Goal: Information Seeking & Learning: Find contact information

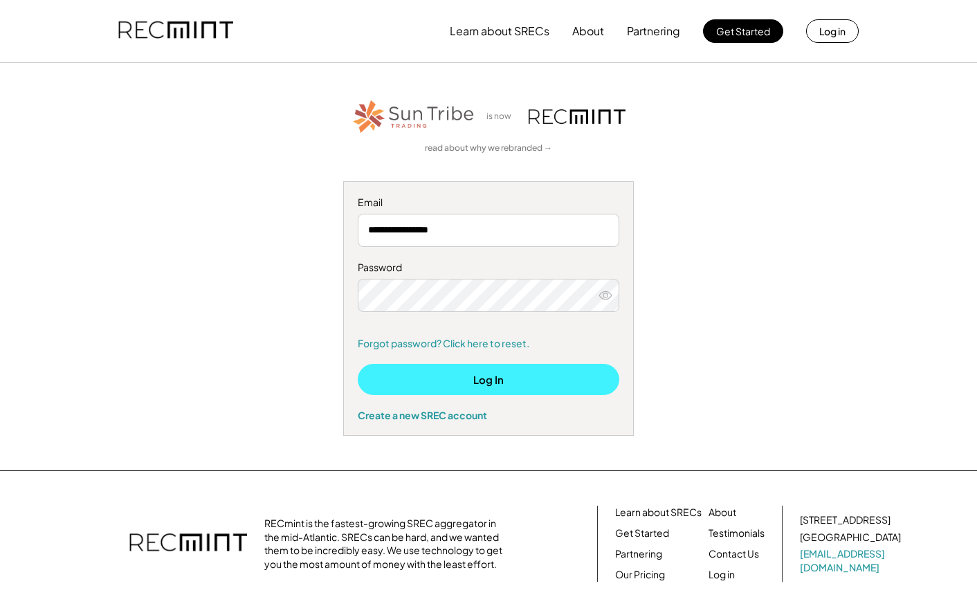
click at [494, 380] on button "Log In" at bounding box center [488, 379] width 261 height 31
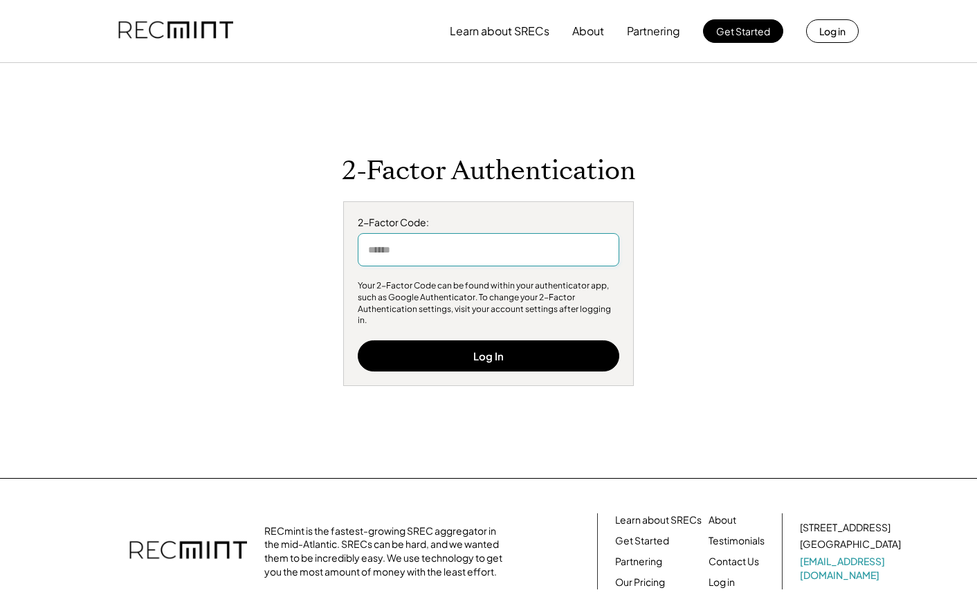
click at [433, 257] on input "input" at bounding box center [488, 249] width 261 height 33
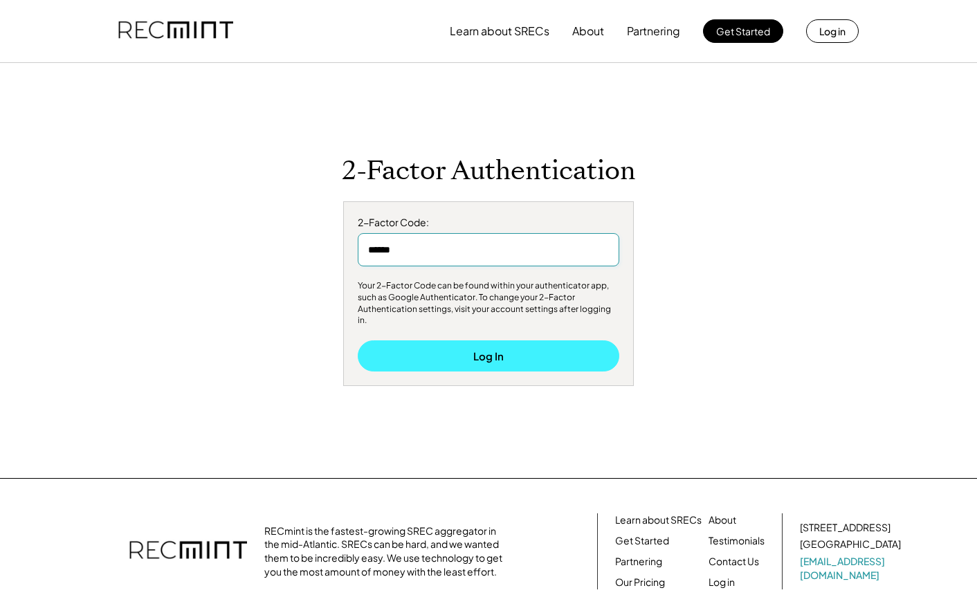
type input "******"
click at [499, 342] on button "Log In" at bounding box center [488, 355] width 261 height 31
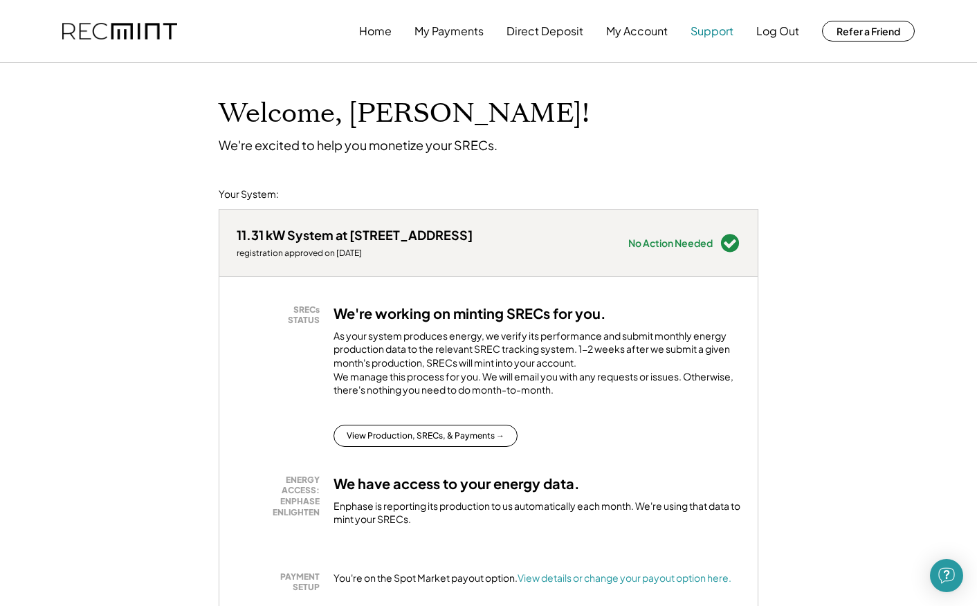
click at [701, 31] on button "Support" at bounding box center [711, 31] width 43 height 28
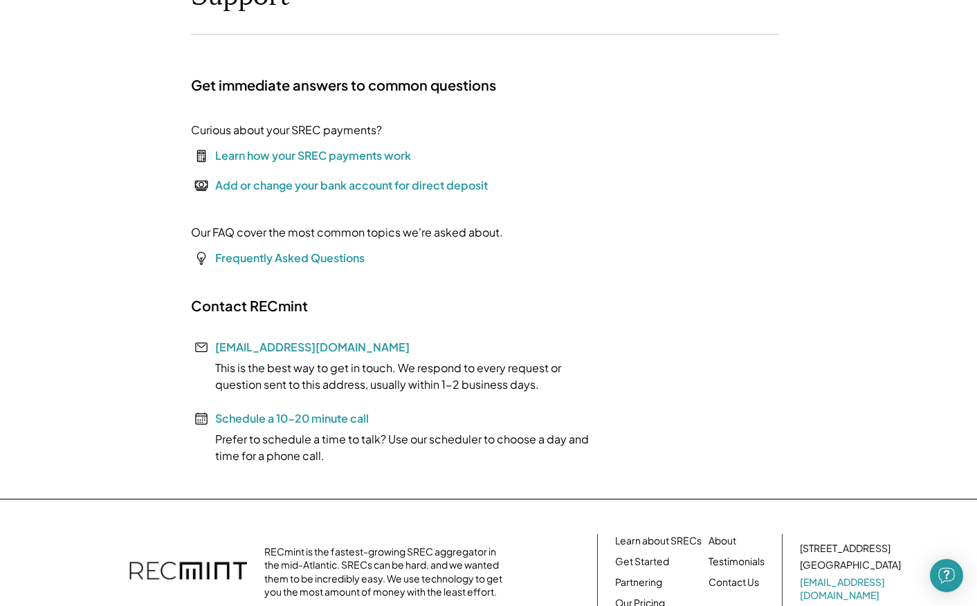
scroll to position [209, 0]
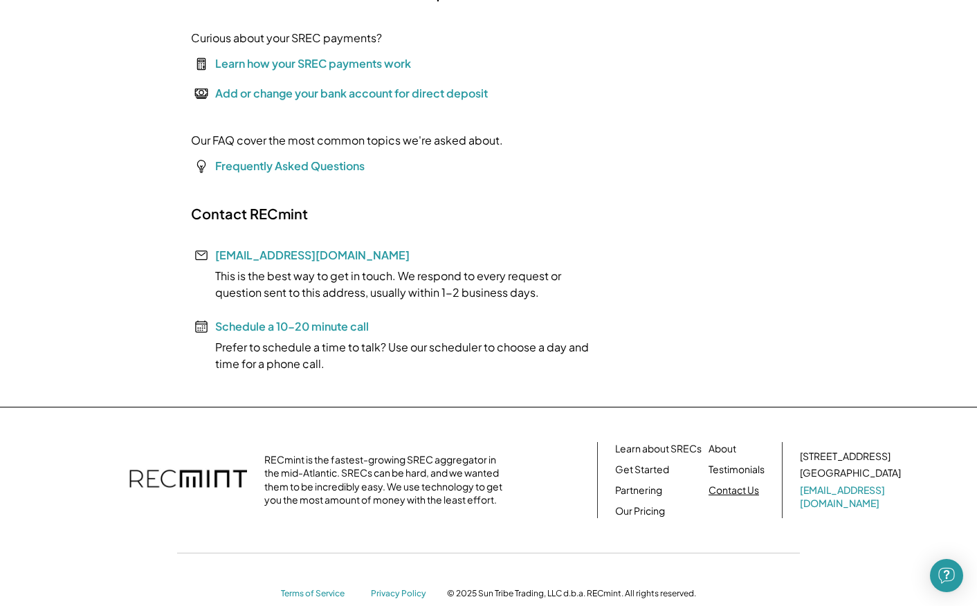
click at [732, 492] on link "Contact Us" at bounding box center [733, 491] width 50 height 14
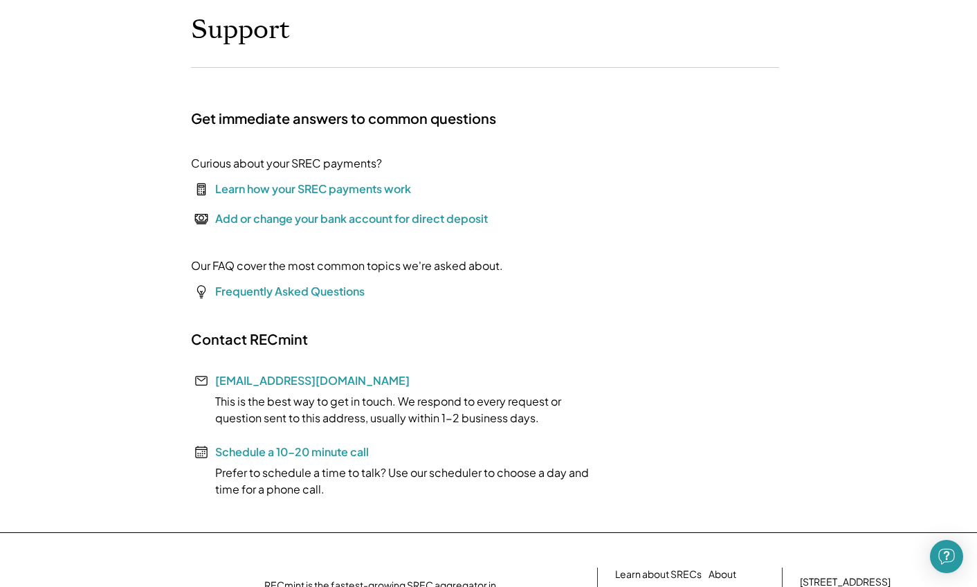
scroll to position [192, 0]
